Goal: Task Accomplishment & Management: Use online tool/utility

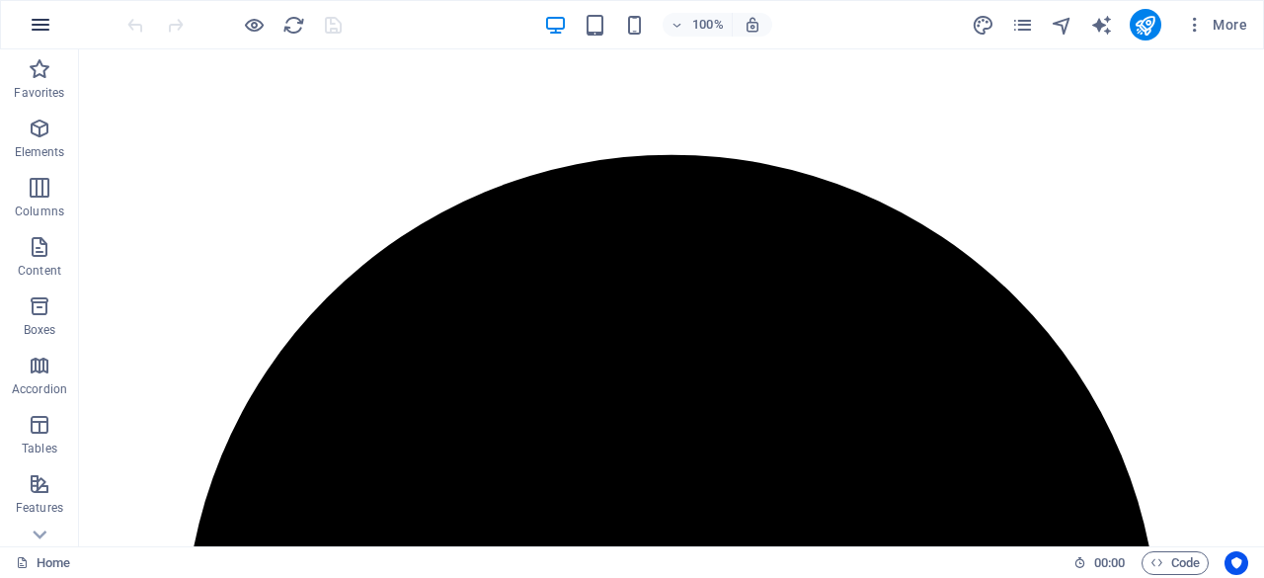
click at [27, 25] on button "button" at bounding box center [40, 24] width 47 height 47
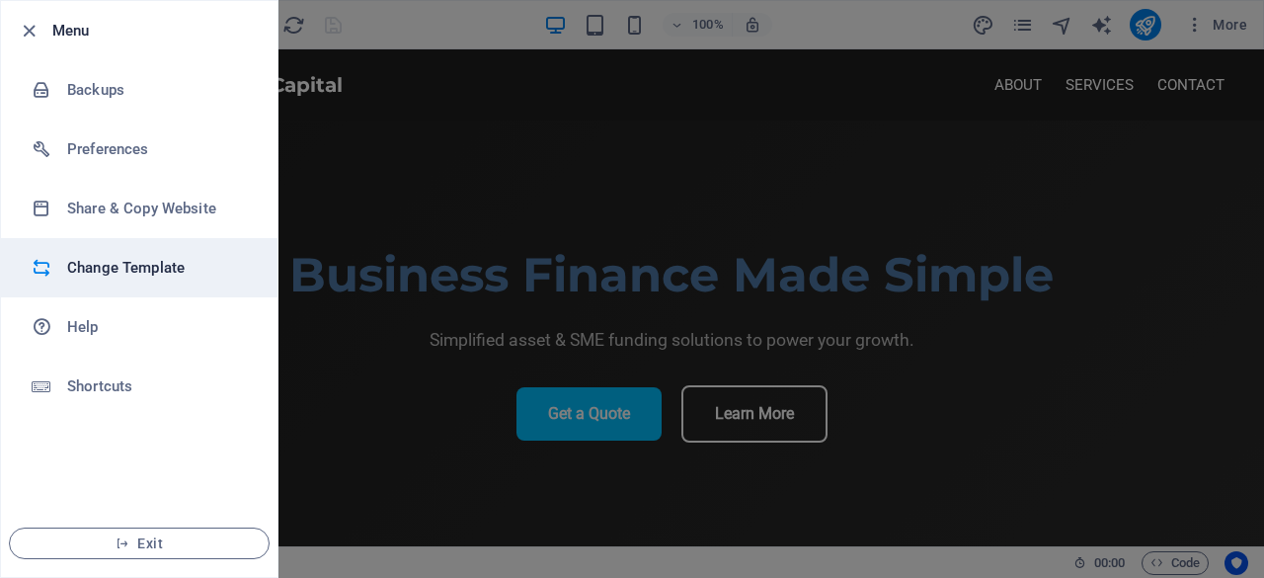
click at [98, 277] on h6 "Change Template" at bounding box center [158, 268] width 183 height 24
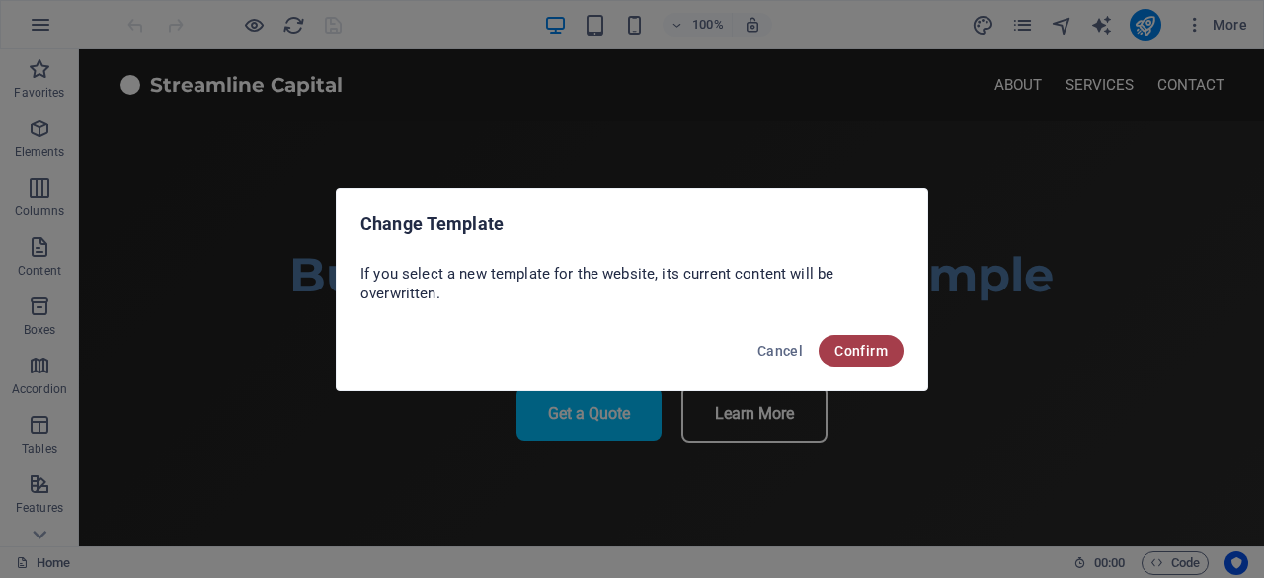
click at [850, 349] on span "Confirm" at bounding box center [860, 351] width 53 height 16
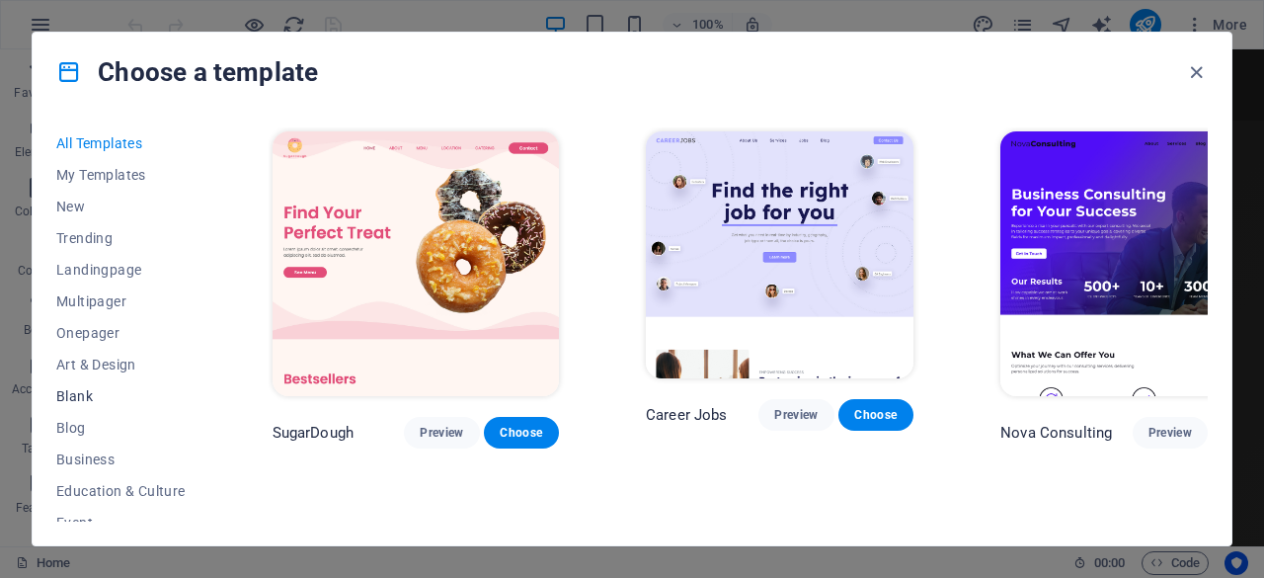
click at [90, 405] on button "Blank" at bounding box center [120, 396] width 129 height 32
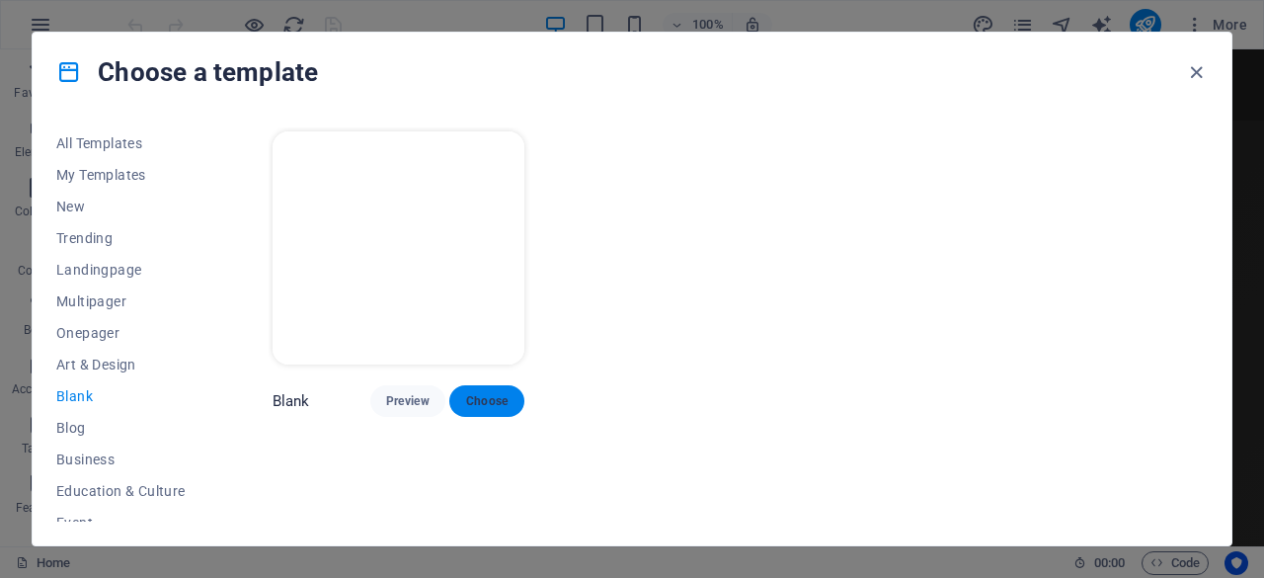
click at [489, 393] on span "Choose" at bounding box center [486, 401] width 43 height 16
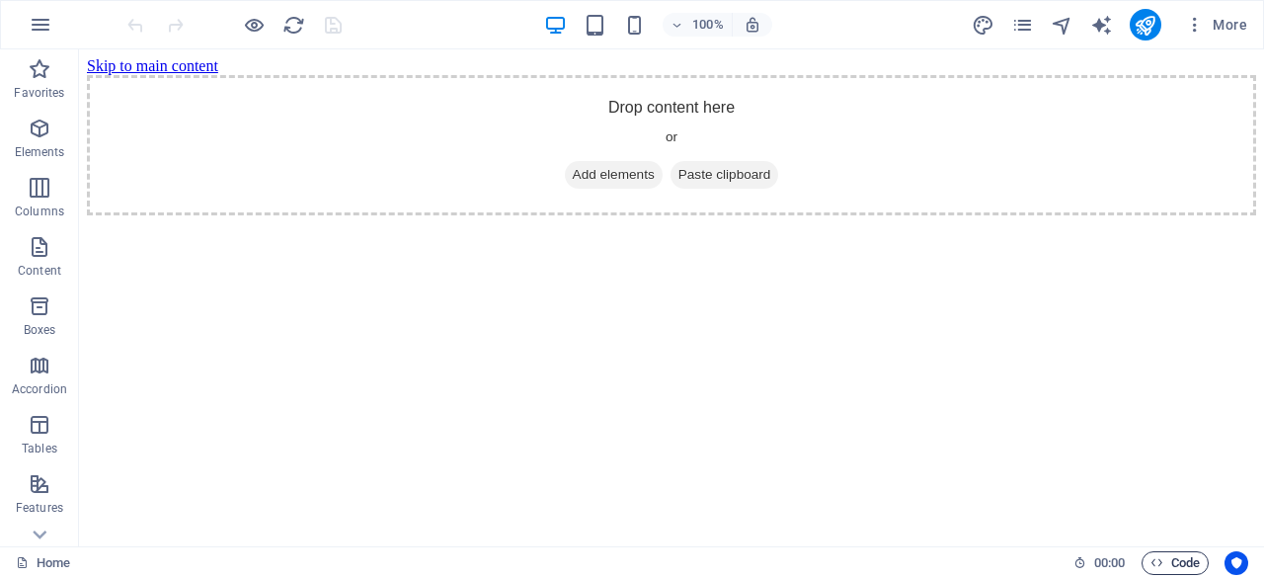
click at [1169, 561] on span "Code" at bounding box center [1174, 563] width 49 height 24
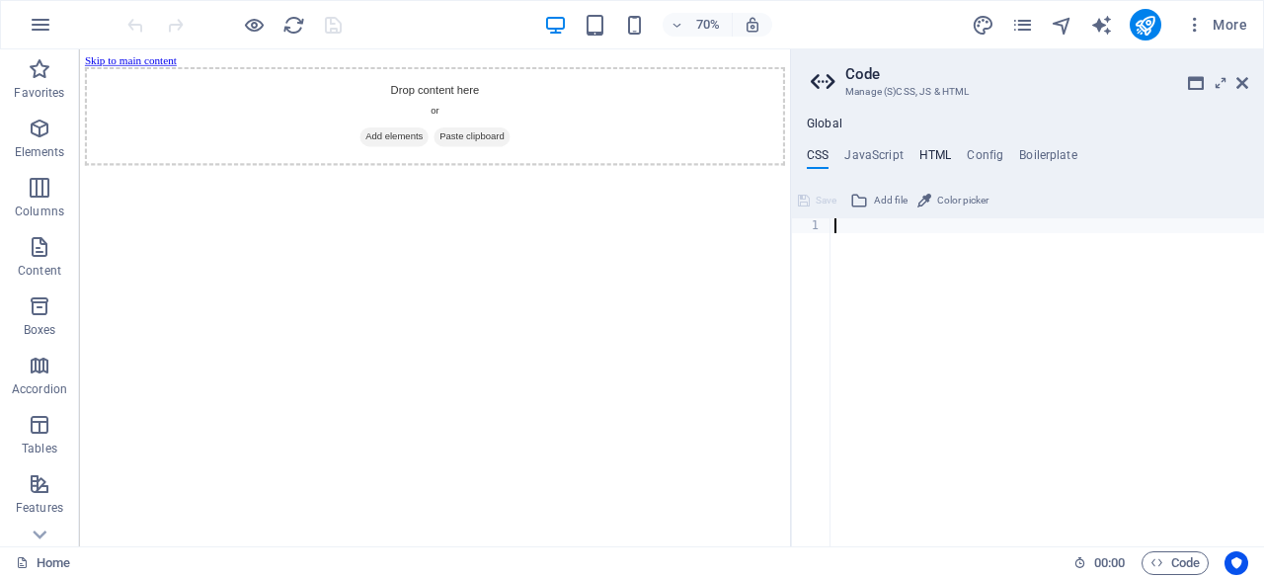
click at [932, 155] on h4 "HTML" at bounding box center [935, 159] width 33 height 22
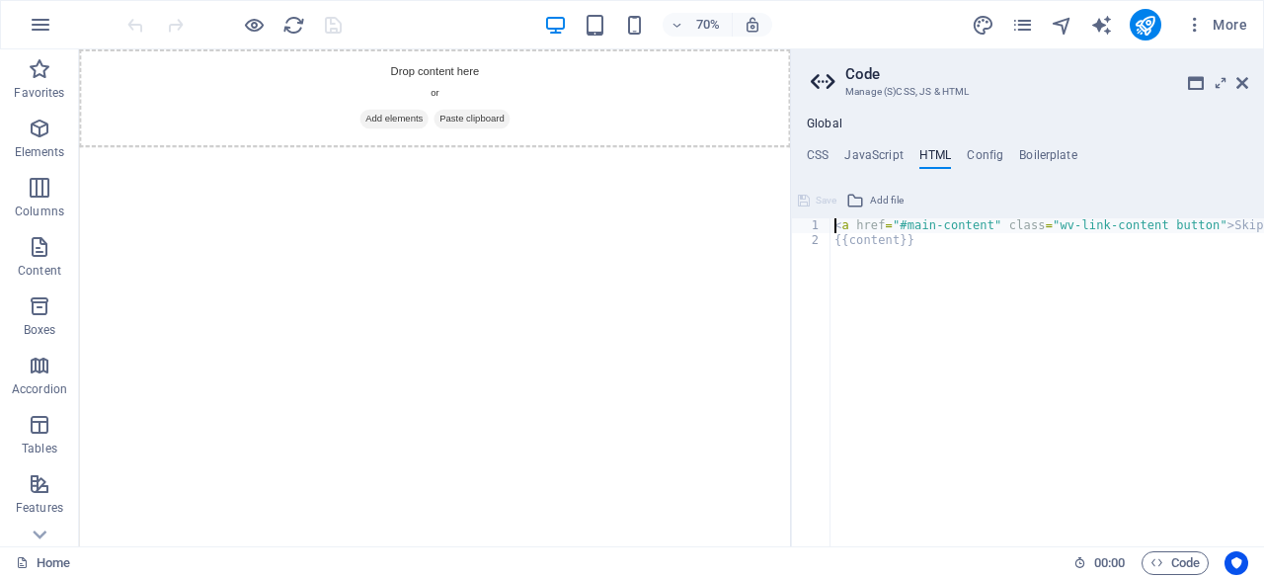
paste textarea "</footer>"
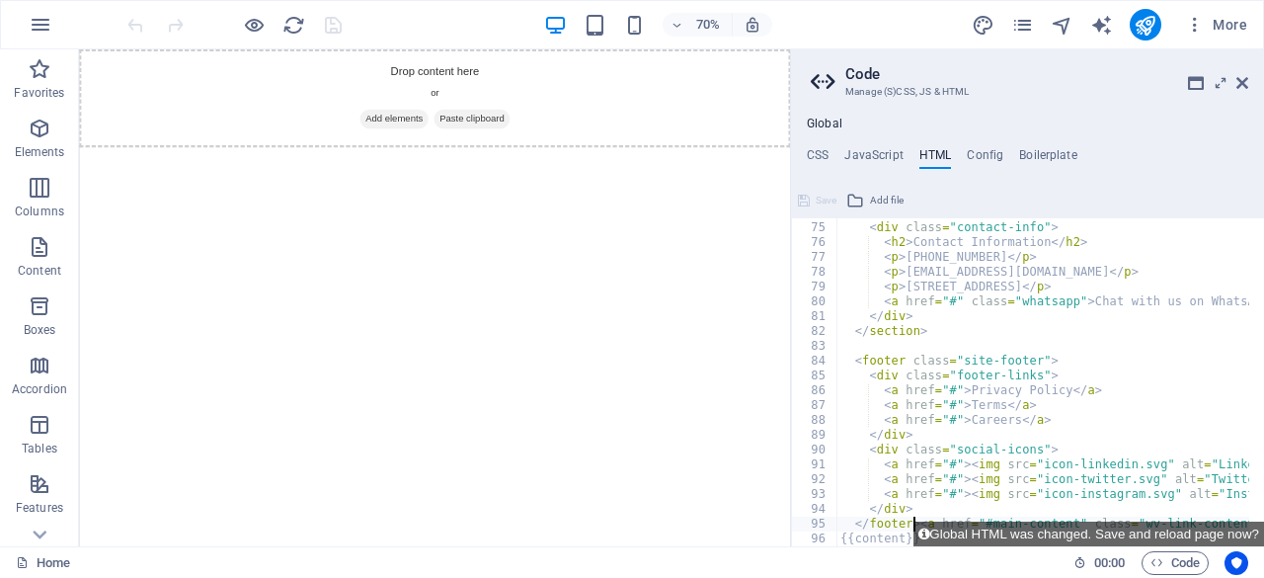
scroll to position [1094, 0]
click at [1209, 273] on div "</ div > < div class = "contact-info" > < h2 > Contact Information </ h2 > < p …" at bounding box center [1139, 376] width 606 height 343
type textarea "<p>[EMAIL_ADDRESS][DOMAIN_NAME]</p>"
click at [820, 149] on h4 "CSS" at bounding box center [818, 159] width 22 height 22
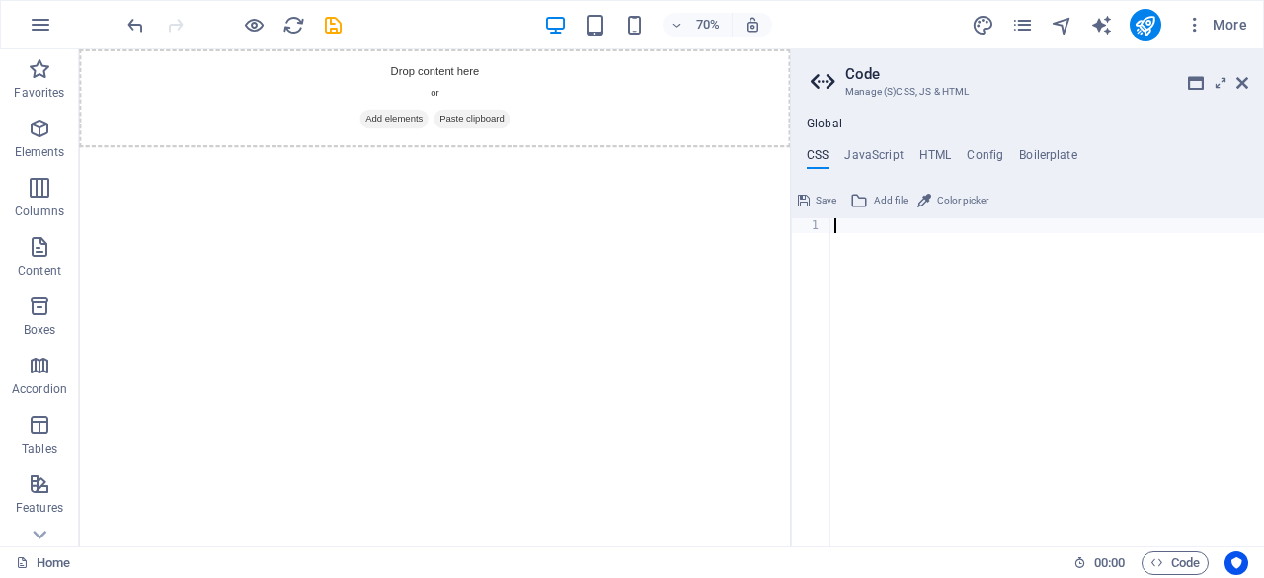
paste textarea "}"
type textarea "}"
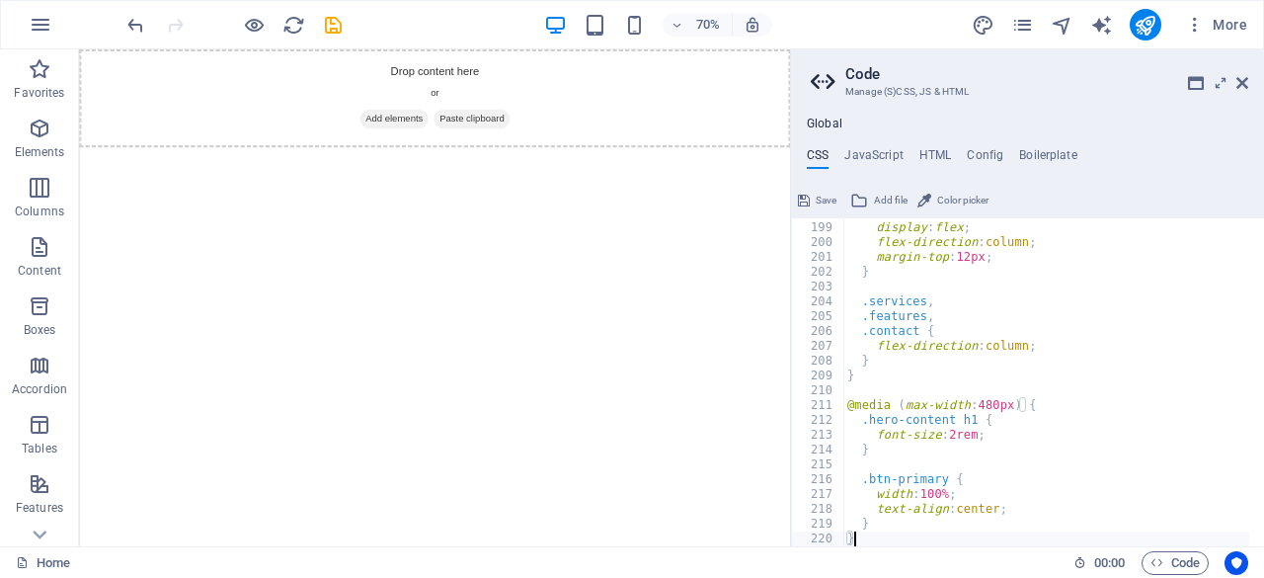
scroll to position [2930, 0]
click at [340, 29] on icon "save" at bounding box center [333, 25] width 23 height 23
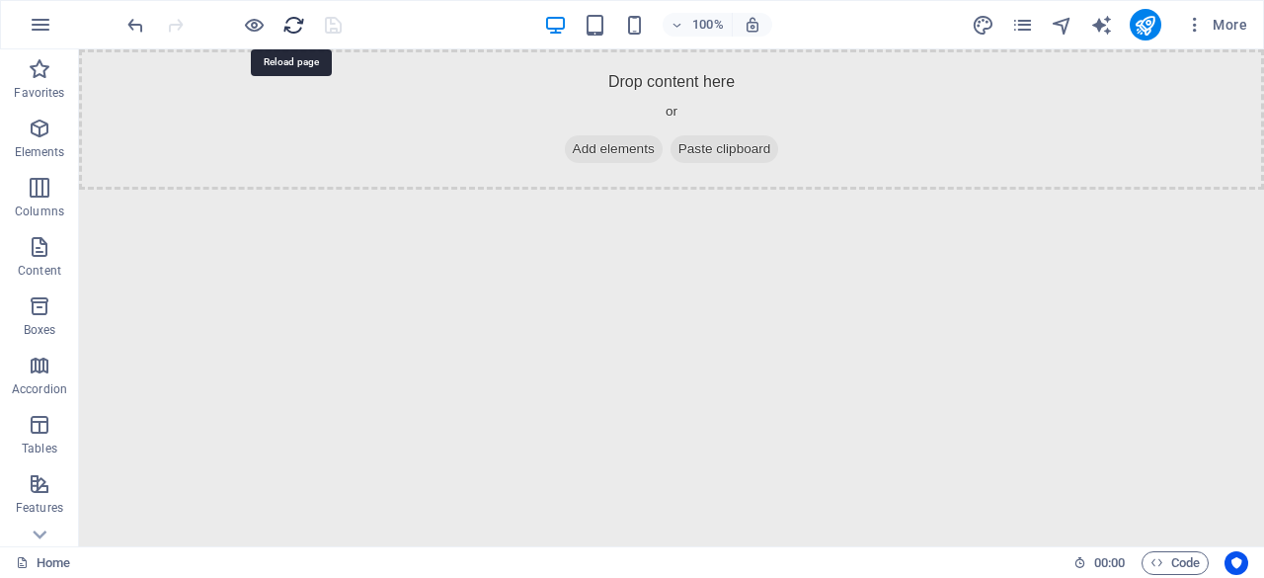
click at [292, 33] on icon "reload" at bounding box center [293, 25] width 23 height 23
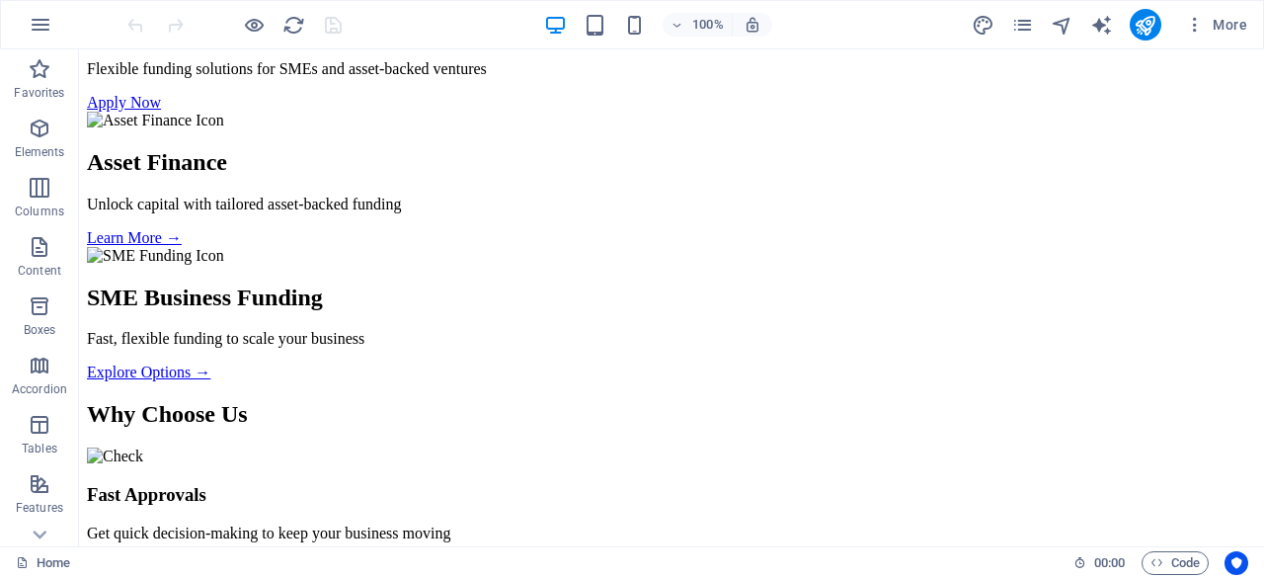
scroll to position [0, 0]
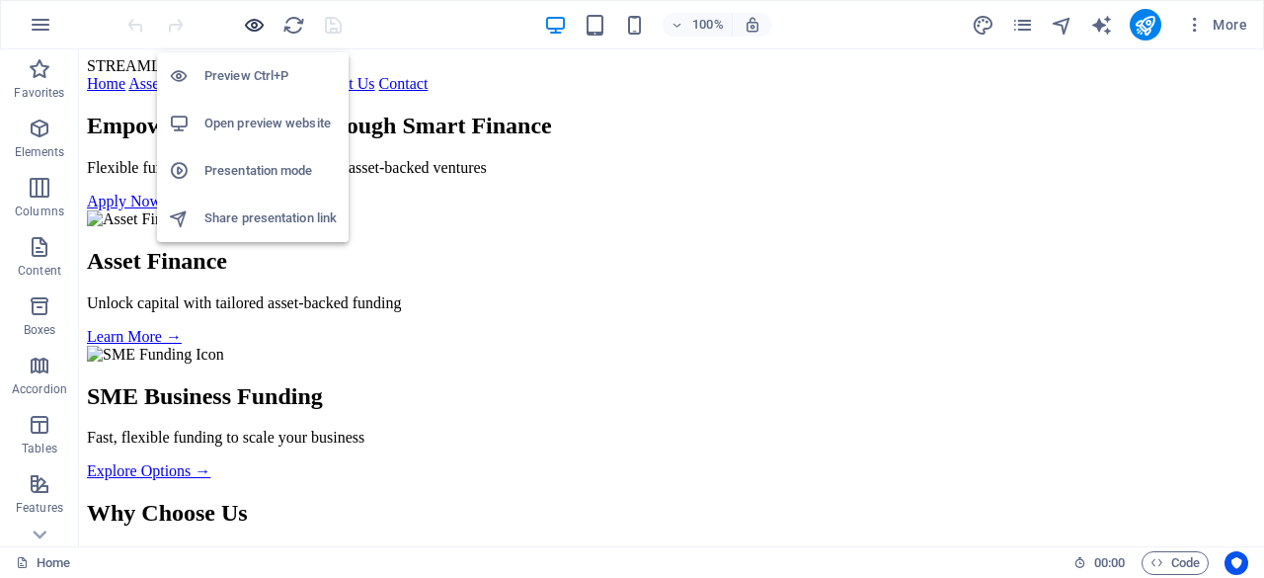
click at [256, 27] on icon "button" at bounding box center [254, 25] width 23 height 23
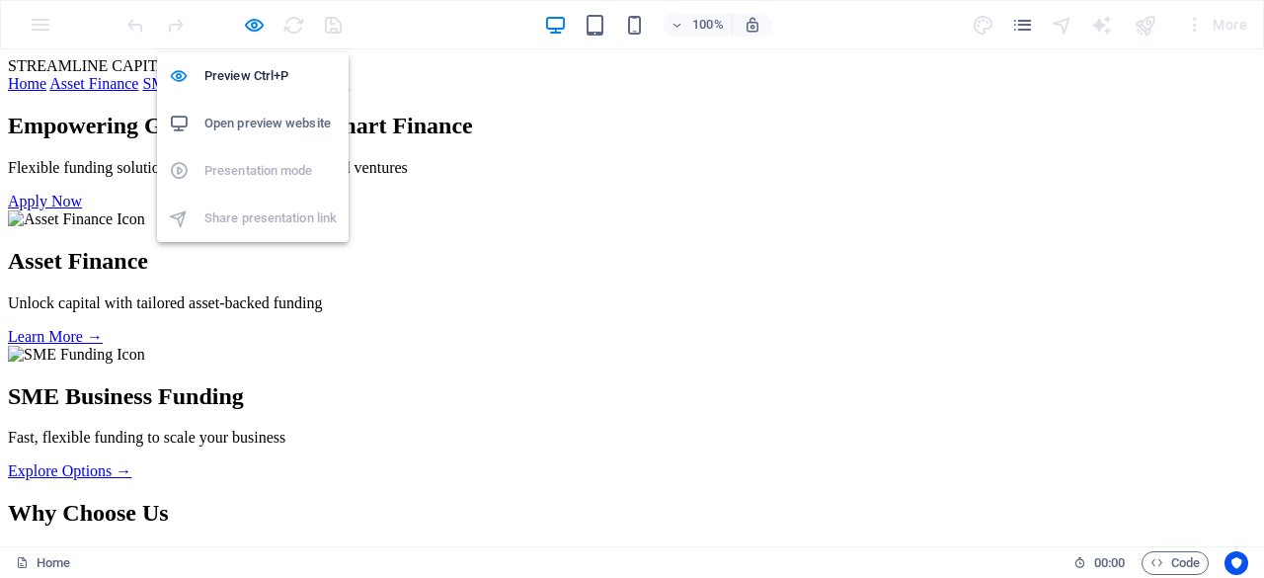
click at [269, 119] on h6 "Open preview website" at bounding box center [270, 124] width 132 height 24
